Goal: Information Seeking & Learning: Learn about a topic

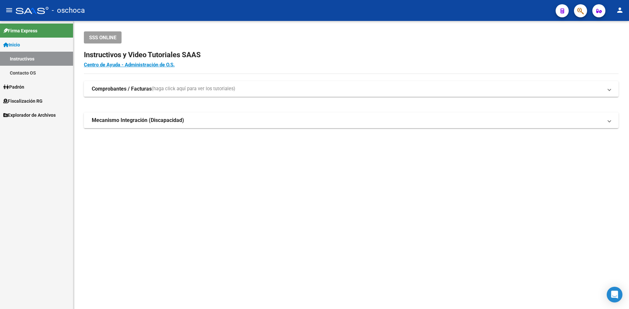
click at [43, 100] on span "Fiscalización RG" at bounding box center [22, 101] width 39 height 7
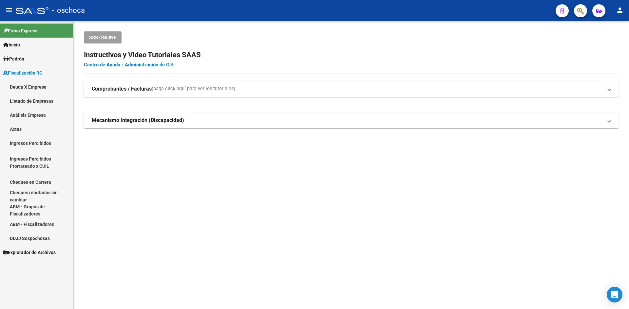
click at [40, 108] on link "Análisis Empresa" at bounding box center [36, 115] width 73 height 14
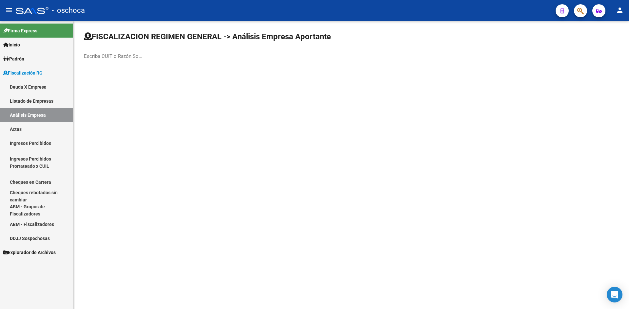
click at [101, 57] on input "Escriba CUIT o Razón Social para buscar" at bounding box center [113, 56] width 59 height 6
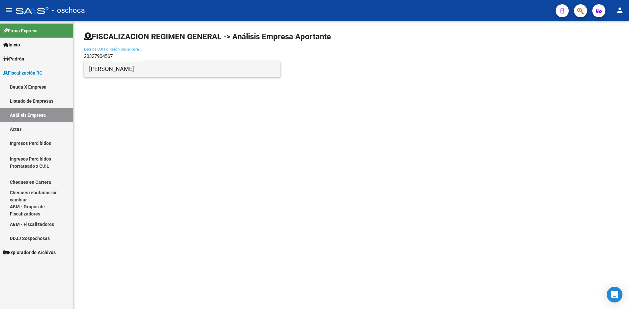
type input "20327904567"
click at [121, 68] on span "[PERSON_NAME]" at bounding box center [182, 69] width 186 height 16
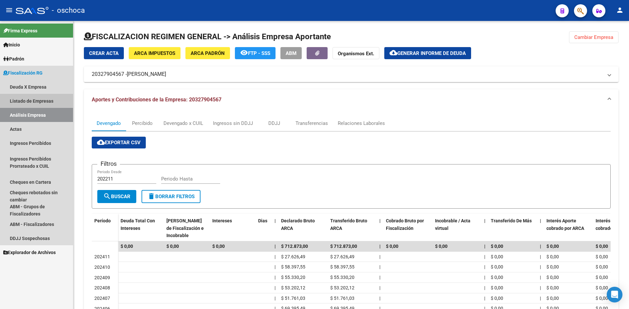
click at [49, 108] on link "Listado de Empresas" at bounding box center [36, 101] width 73 height 14
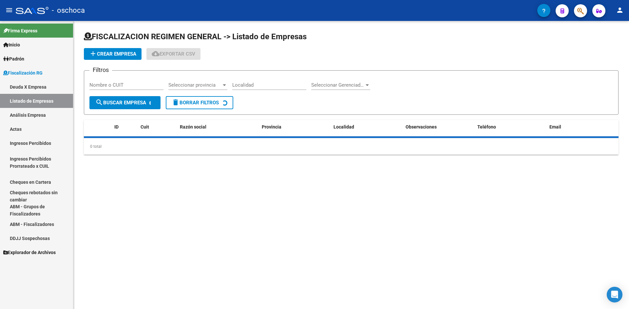
click at [51, 102] on link "Listado de Empresas" at bounding box center [36, 101] width 73 height 14
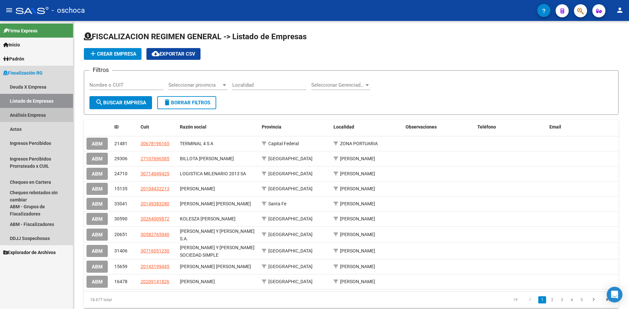
click at [49, 112] on link "Análisis Empresa" at bounding box center [36, 115] width 73 height 14
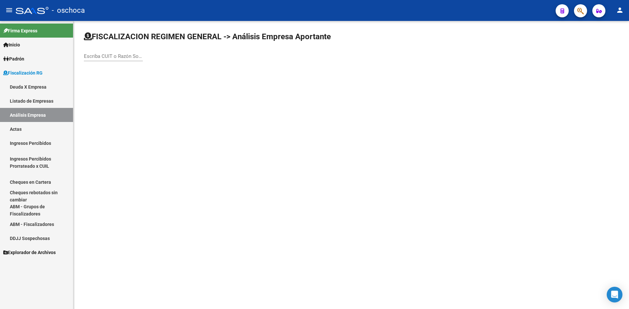
click at [111, 57] on input "Escriba CUIT o Razón Social para buscar" at bounding box center [113, 56] width 59 height 6
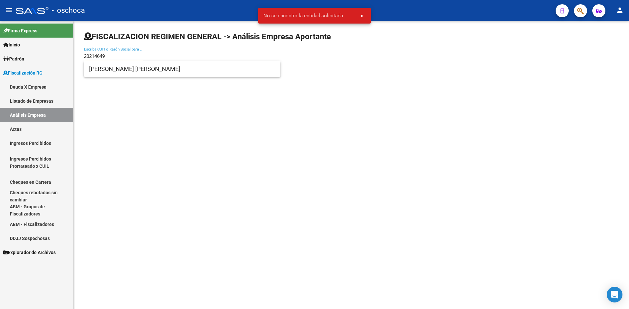
type input "20214649"
click at [139, 64] on span "[PERSON_NAME] [PERSON_NAME]" at bounding box center [182, 69] width 186 height 16
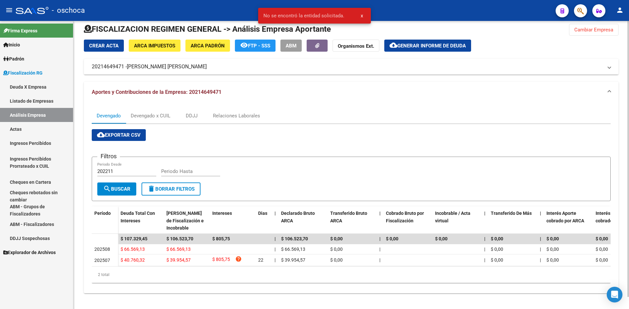
scroll to position [13, 0]
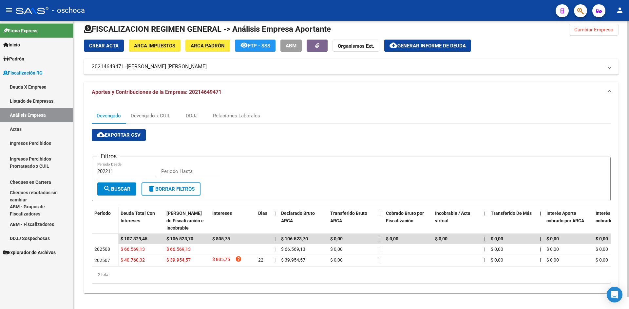
drag, startPoint x: 157, startPoint y: 102, endPoint x: 157, endPoint y: 108, distance: 6.3
click at [157, 104] on div "Devengado Devengado x CUIL DDJJ Relaciones Laborales cloud_download Exportar CS…" at bounding box center [351, 198] width 534 height 191
click at [157, 112] on div "Devengado x CUIL" at bounding box center [151, 115] width 40 height 7
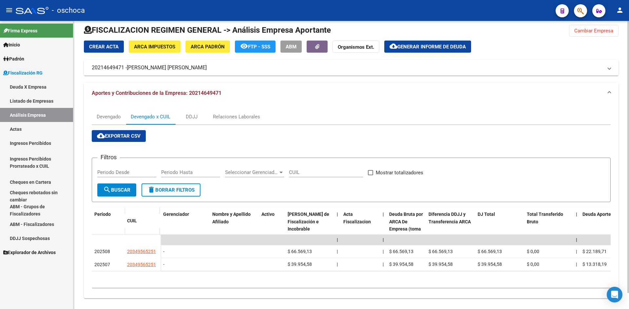
scroll to position [17, 0]
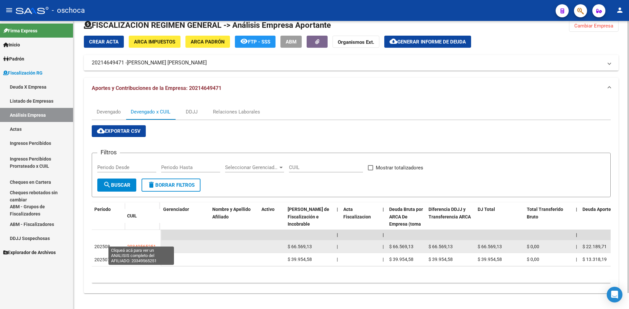
click at [146, 244] on span "20349565251" at bounding box center [141, 246] width 29 height 5
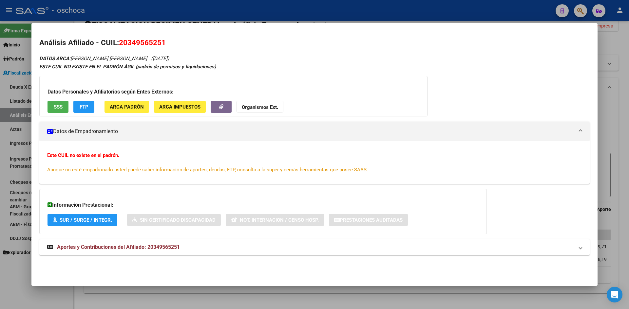
drag, startPoint x: 599, startPoint y: 48, endPoint x: 608, endPoint y: 46, distance: 8.3
click at [407, 48] on div at bounding box center [314, 154] width 629 height 309
click at [407, 46] on div "Crear Acta ARCA Impuestos ARCA Padrón remove_red_eye FTP - SSS ABM Organismos E…" at bounding box center [351, 53] width 534 height 35
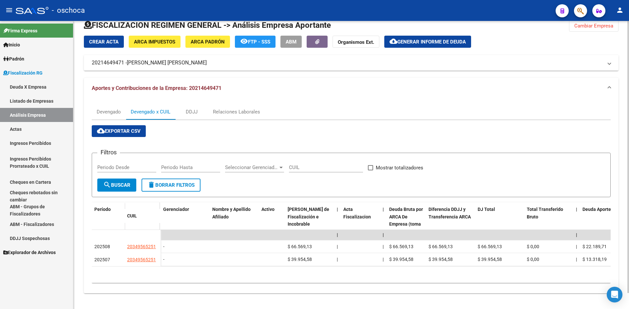
click at [120, 120] on div "cloud_download Exportar CSV Filtros Periodo Desde Periodo Hasta Seleccionar Ger…" at bounding box center [351, 204] width 519 height 168
click at [33, 104] on link "Listado de Empresas" at bounding box center [36, 101] width 73 height 14
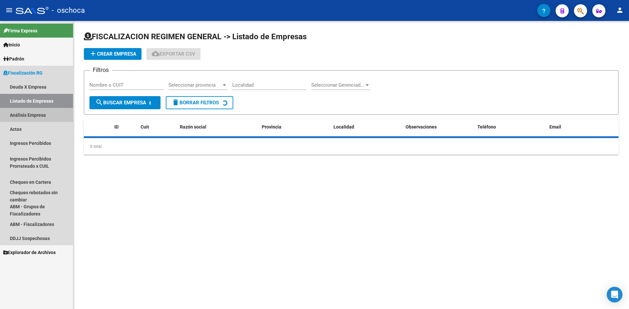
click at [33, 116] on link "Análisis Empresa" at bounding box center [36, 115] width 73 height 14
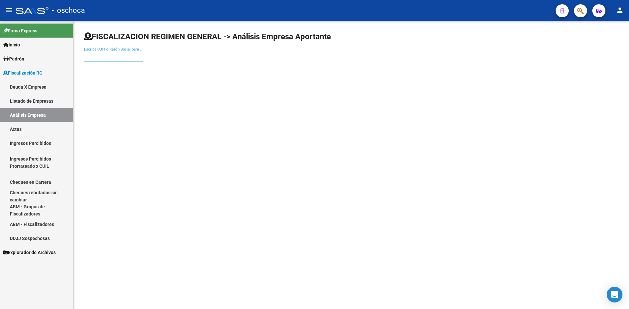
click at [93, 57] on input "Escriba CUIT o Razón Social para buscar" at bounding box center [113, 56] width 59 height 6
type input "2032790456"
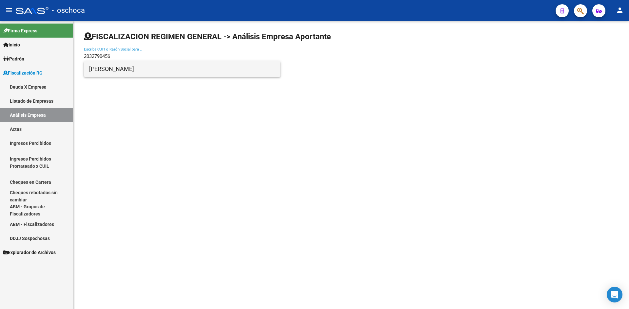
click at [106, 71] on span "[PERSON_NAME]" at bounding box center [182, 69] width 186 height 16
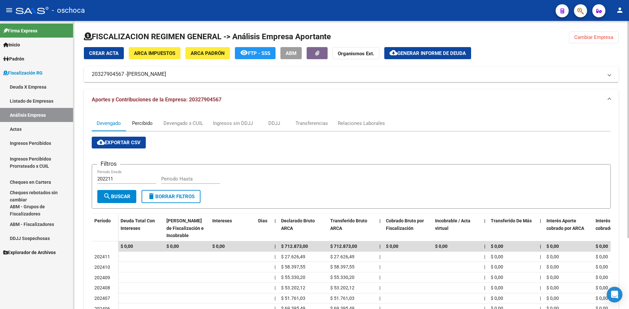
click at [148, 122] on div "Percibido" at bounding box center [142, 123] width 21 height 7
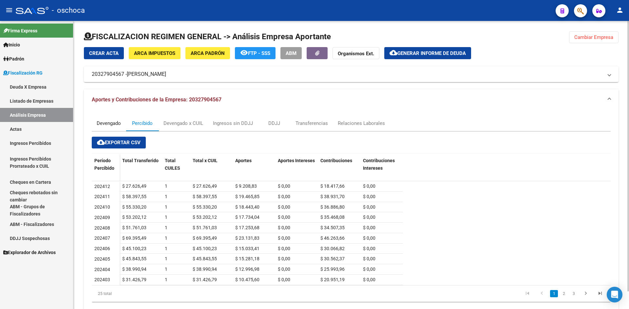
click at [121, 125] on div "Devengado" at bounding box center [109, 123] width 24 height 7
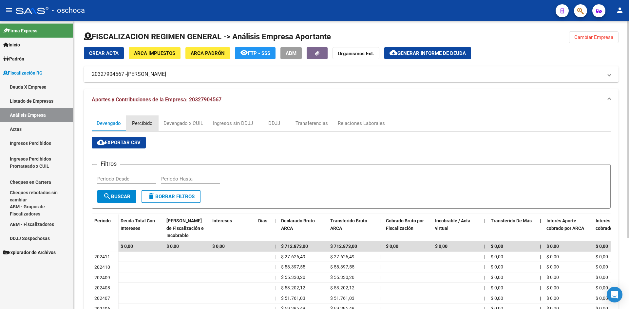
click at [146, 123] on div "Percibido" at bounding box center [142, 123] width 21 height 7
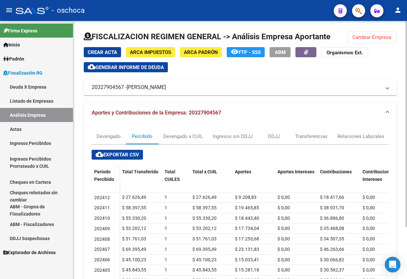
click at [102, 129] on div "Devengado Percibido Devengado x CUIL Ingresos sin DDJJ DDJJ Transferencias Rela…" at bounding box center [240, 223] width 313 height 200
click at [104, 133] on div "Devengado" at bounding box center [109, 137] width 34 height 16
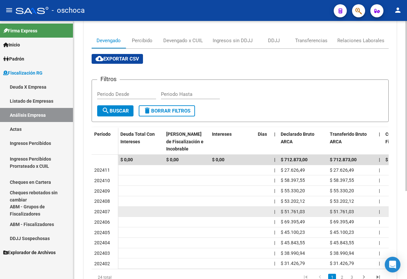
scroll to position [131, 0]
